Goal: Check status: Check status

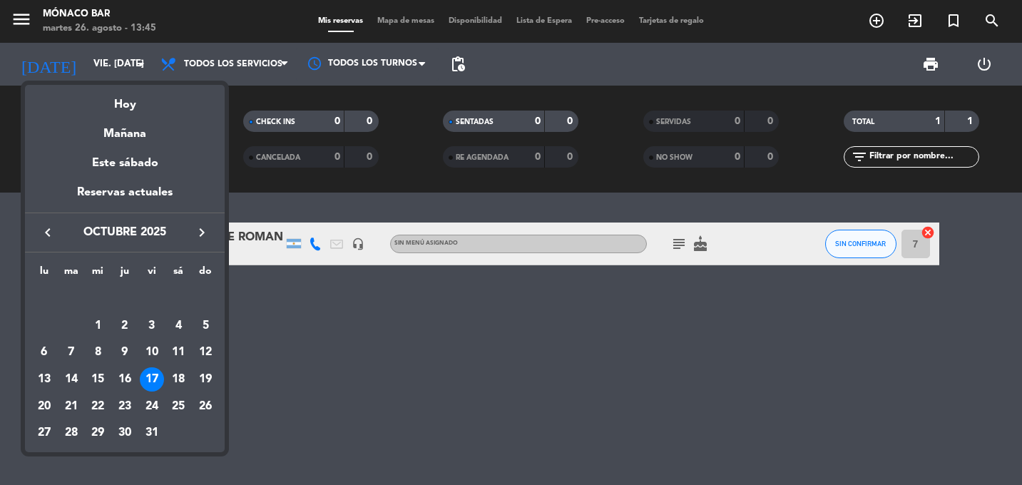
click at [53, 237] on icon "keyboard_arrow_left" at bounding box center [47, 232] width 17 height 17
click at [200, 231] on icon "keyboard_arrow_right" at bounding box center [201, 232] width 17 height 17
click at [53, 233] on icon "keyboard_arrow_left" at bounding box center [47, 232] width 17 height 17
click at [205, 231] on icon "keyboard_arrow_right" at bounding box center [201, 232] width 17 height 17
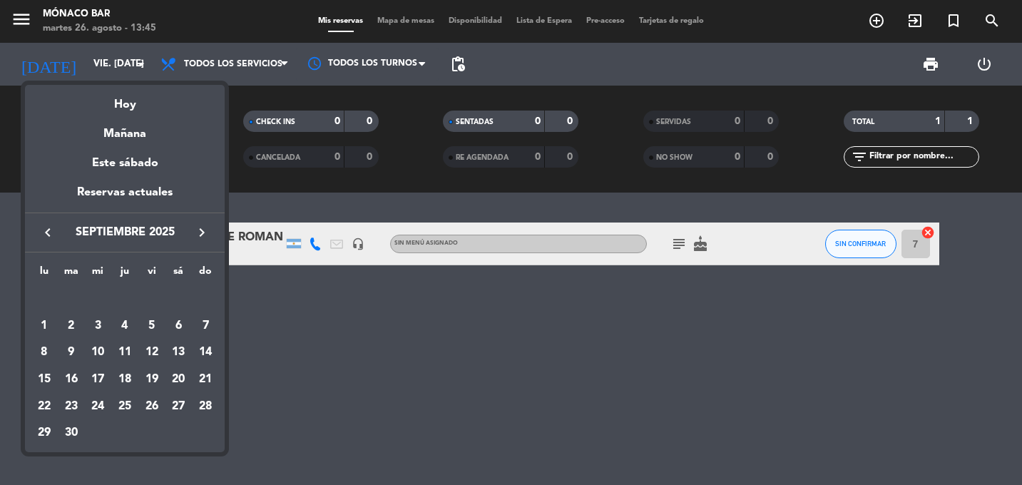
click at [39, 233] on icon "keyboard_arrow_left" at bounding box center [47, 232] width 17 height 17
click at [194, 232] on icon "keyboard_arrow_right" at bounding box center [201, 232] width 17 height 17
click at [176, 327] on div "6" at bounding box center [178, 326] width 24 height 24
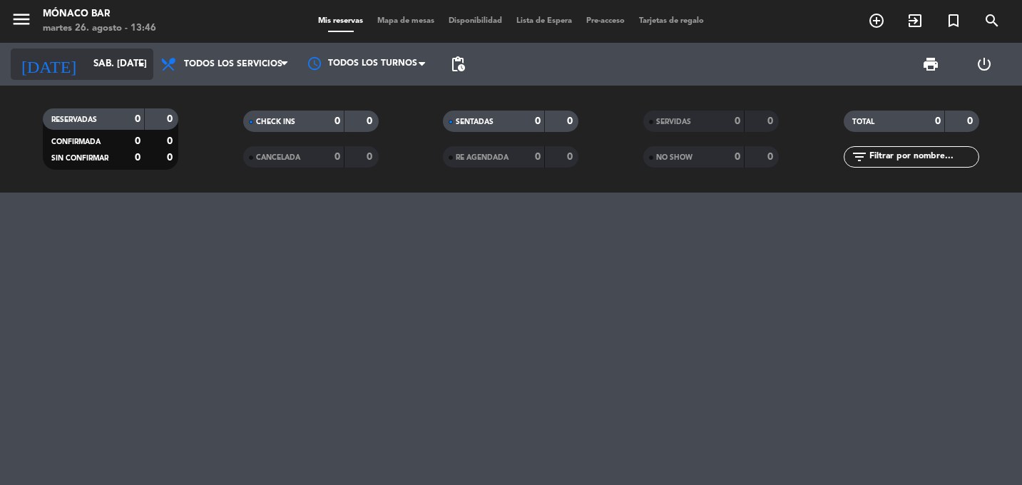
click at [119, 67] on input "sáb. [DATE]" at bounding box center [148, 64] width 125 height 26
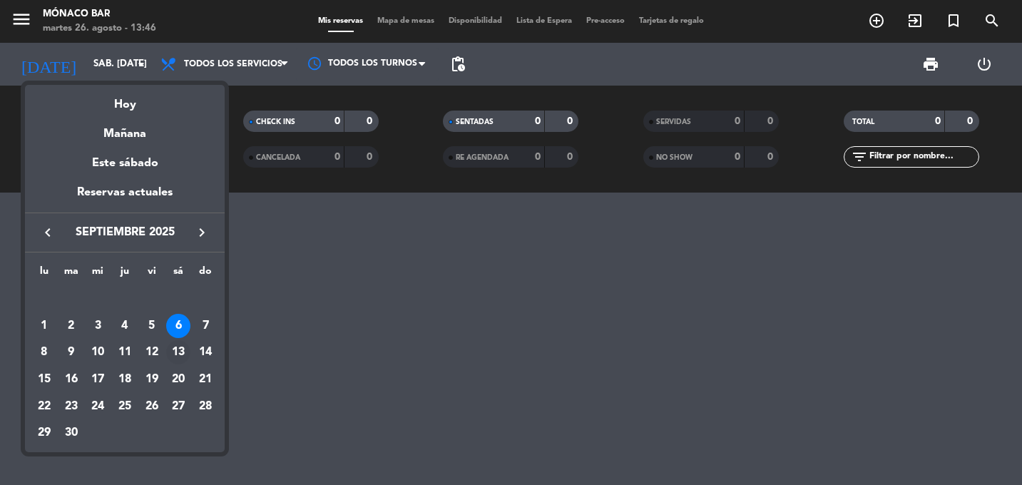
click at [180, 349] on div "13" at bounding box center [178, 352] width 24 height 24
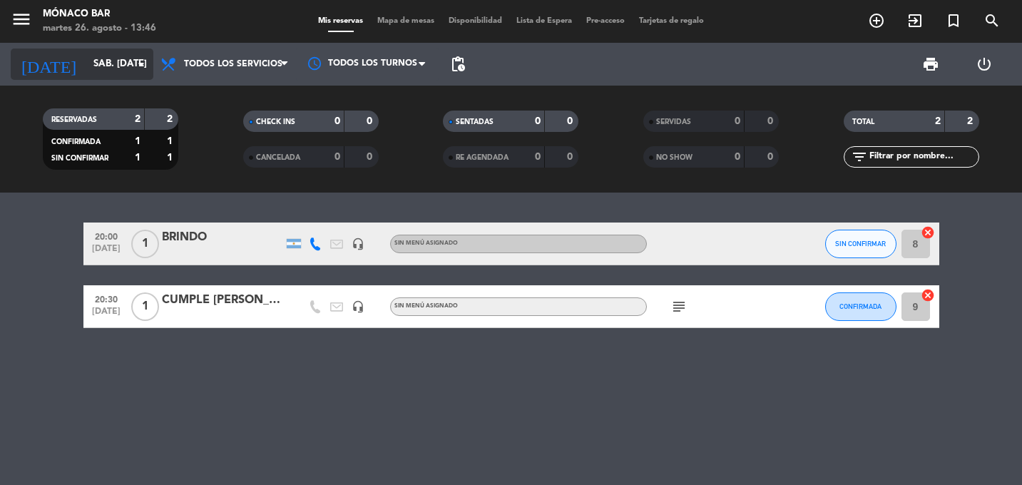
click at [130, 61] on input "sáb. [DATE]" at bounding box center [148, 64] width 125 height 26
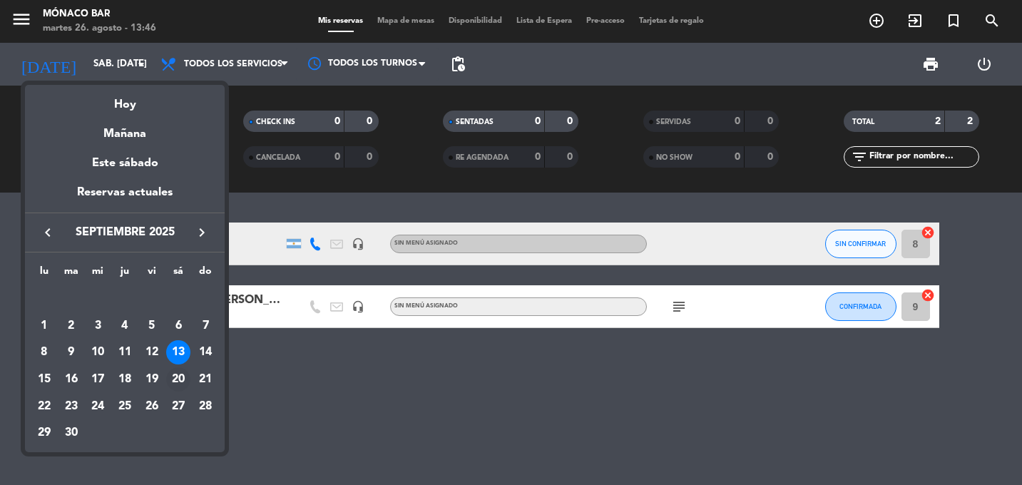
click at [175, 376] on div "20" at bounding box center [178, 379] width 24 height 24
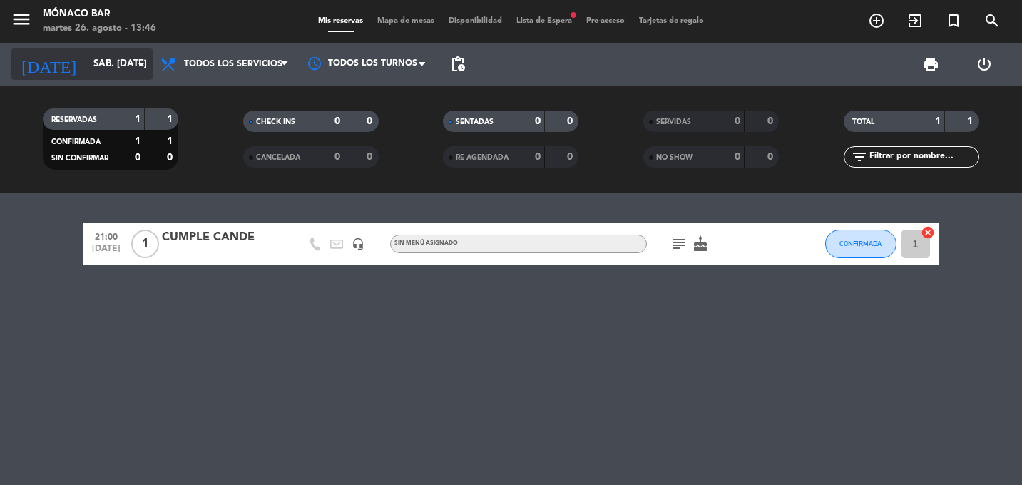
click at [134, 65] on icon "arrow_drop_down" at bounding box center [141, 64] width 17 height 17
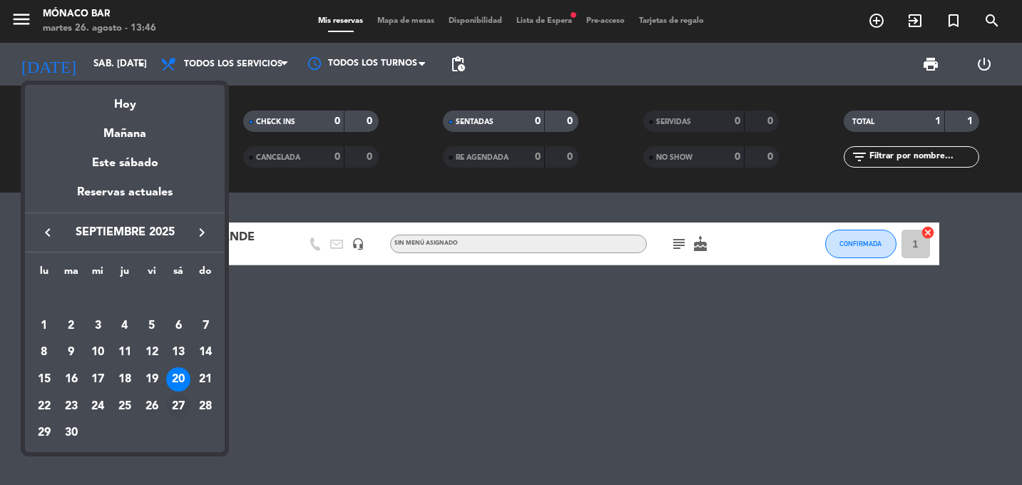
click at [183, 416] on div "27" at bounding box center [178, 406] width 24 height 24
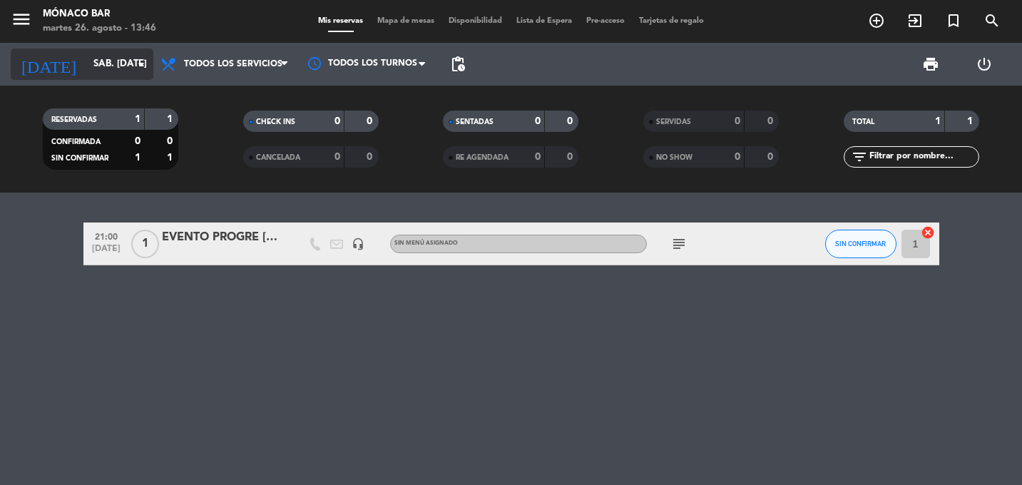
click at [147, 58] on icon "arrow_drop_down" at bounding box center [141, 64] width 17 height 17
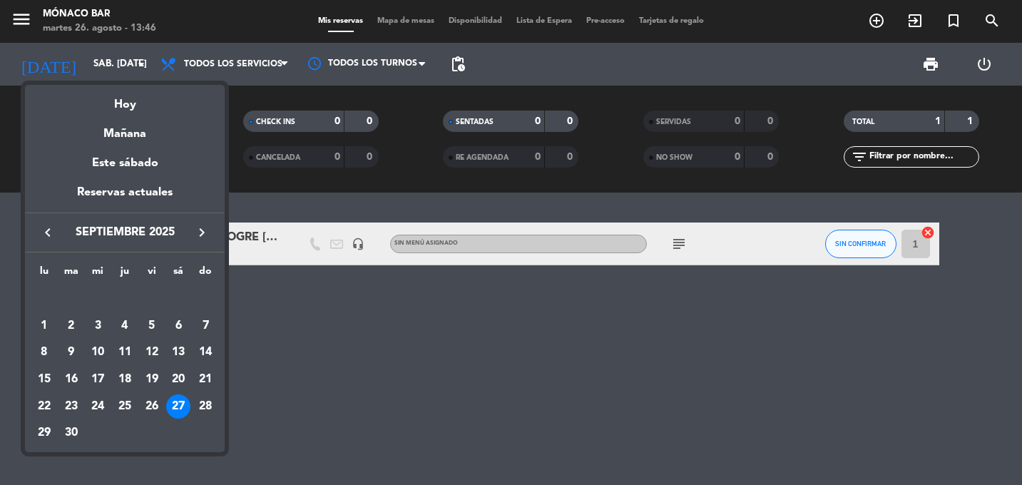
click at [747, 339] on div at bounding box center [511, 242] width 1022 height 485
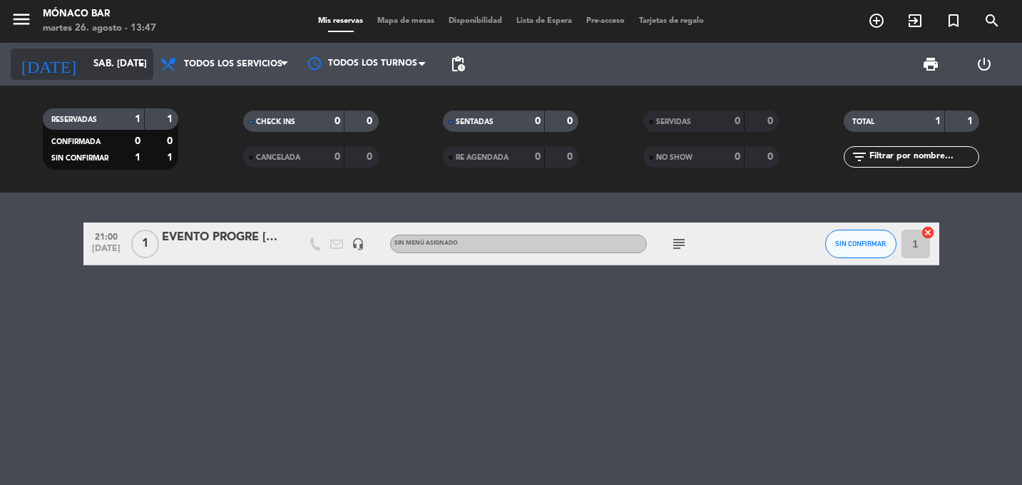
click at [138, 51] on input "sáb. [DATE]" at bounding box center [148, 64] width 125 height 26
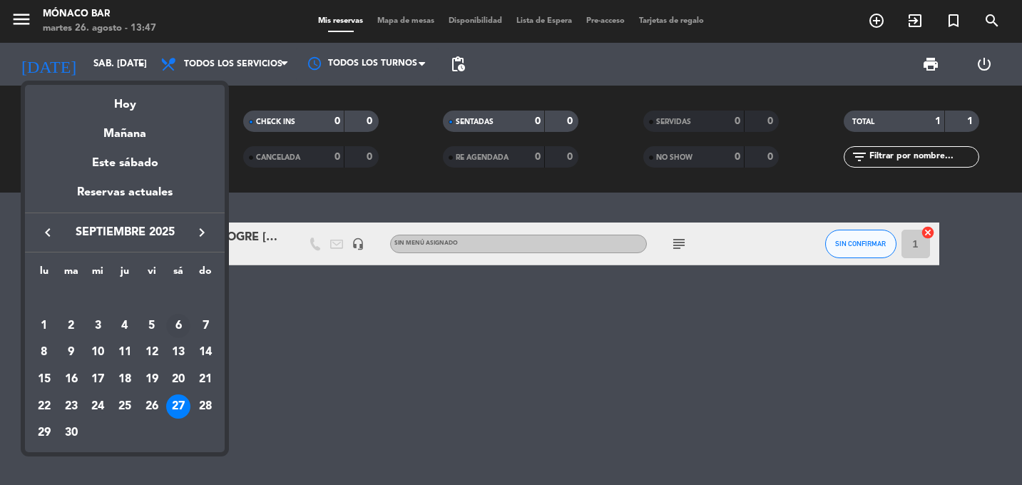
click at [177, 322] on div "6" at bounding box center [178, 326] width 24 height 24
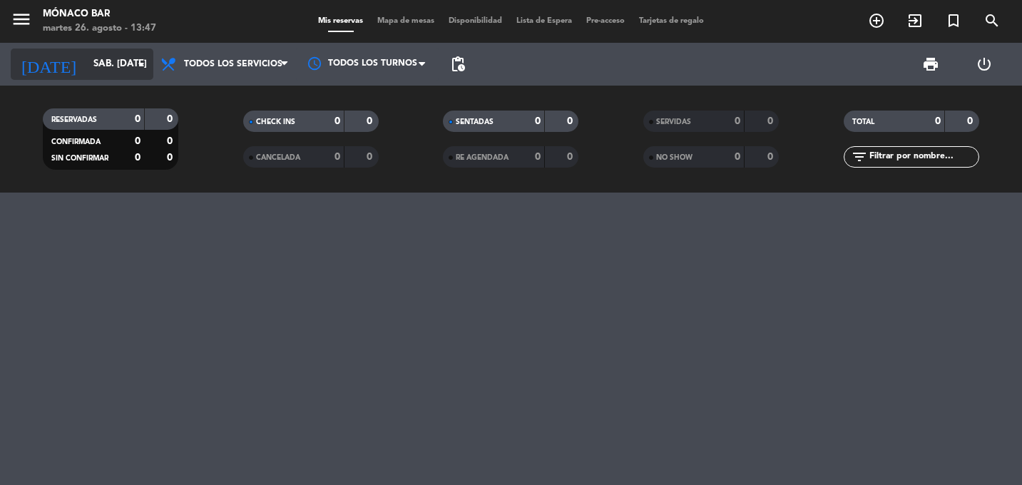
click at [135, 58] on icon "arrow_drop_down" at bounding box center [141, 64] width 17 height 17
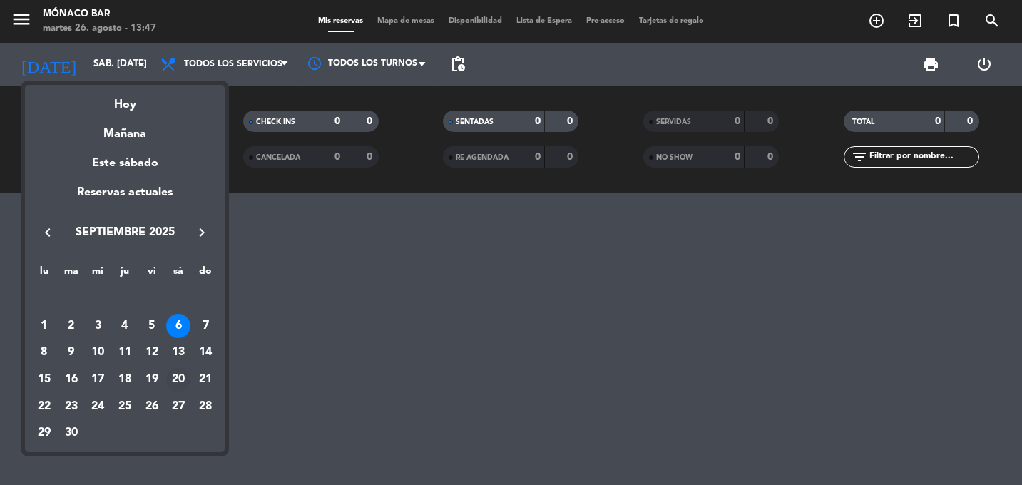
click at [180, 383] on div "20" at bounding box center [178, 379] width 24 height 24
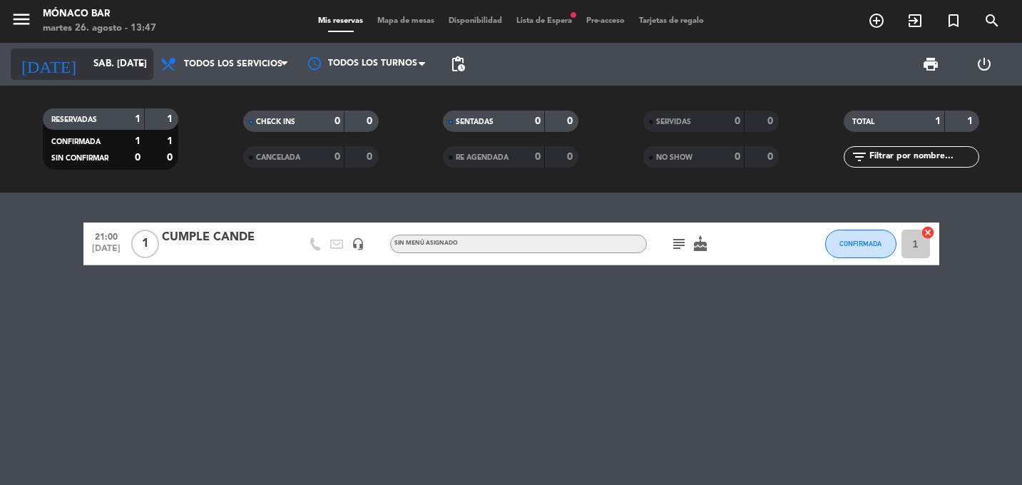
click at [135, 67] on icon "arrow_drop_down" at bounding box center [141, 64] width 17 height 17
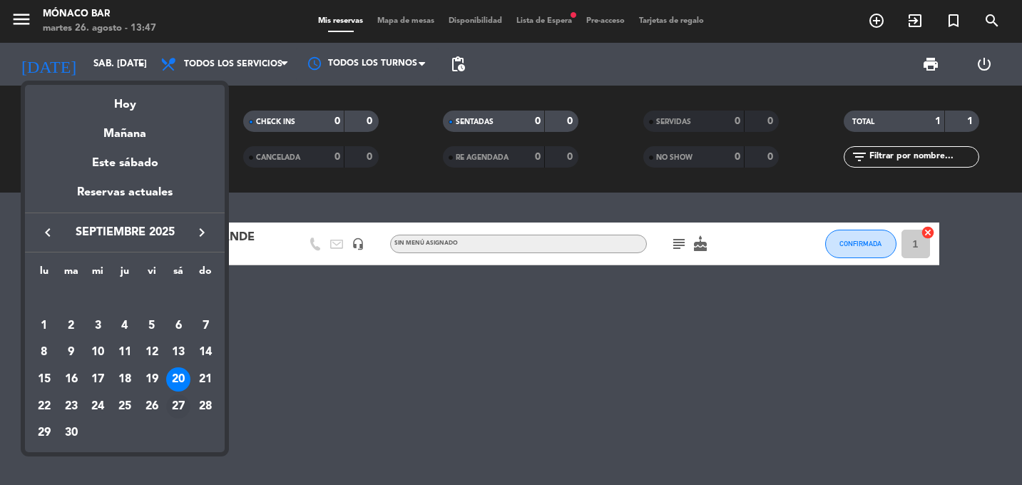
click at [170, 409] on div "27" at bounding box center [178, 406] width 24 height 24
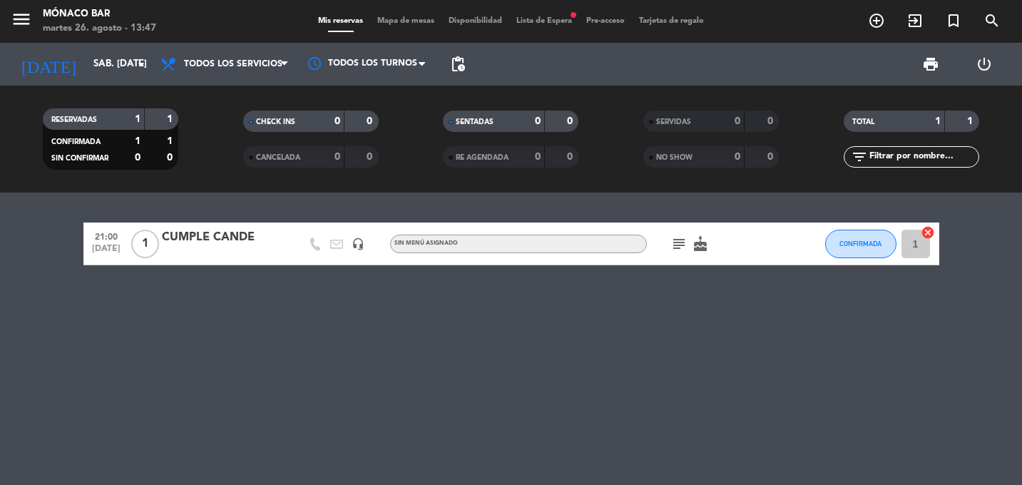
type input "sáb. [DATE]"
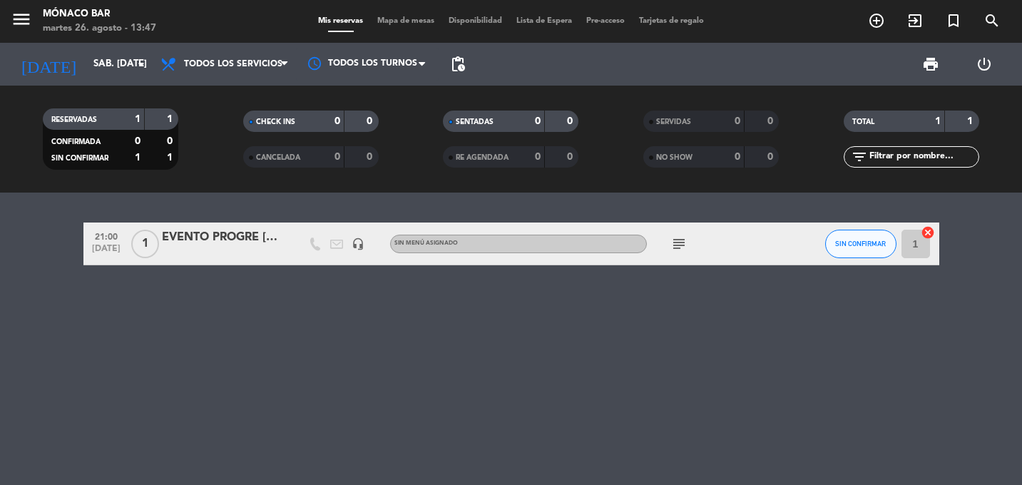
click at [223, 249] on div at bounding box center [222, 252] width 121 height 11
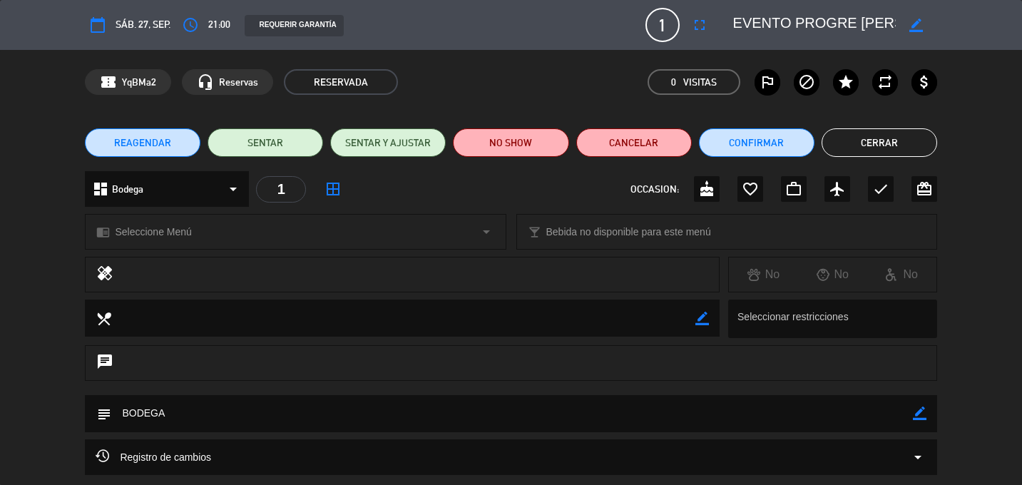
click at [854, 149] on button "Cerrar" at bounding box center [878, 142] width 115 height 29
